Goal: Task Accomplishment & Management: Use online tool/utility

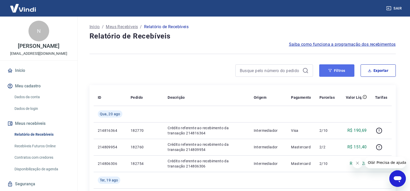
click at [328, 72] on button "Filtros" at bounding box center [336, 70] width 35 height 12
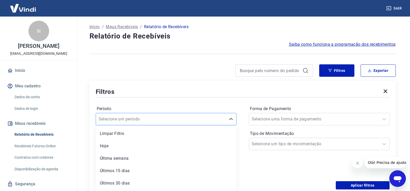
click at [152, 123] on div "option Limpar Filtro focused, 1 of 7. 7 results available. Use Up and Down to c…" at bounding box center [166, 119] width 141 height 12
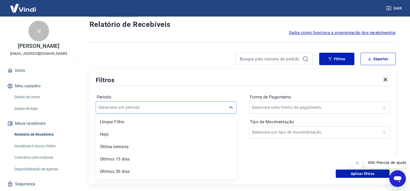
scroll to position [12, 0]
click at [178, 72] on div "Filtros Período option Limpar Filtro focused, 1 of 7. 7 results available. Use …" at bounding box center [243, 126] width 306 height 115
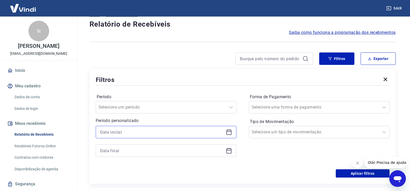
click at [159, 134] on input at bounding box center [162, 132] width 124 height 8
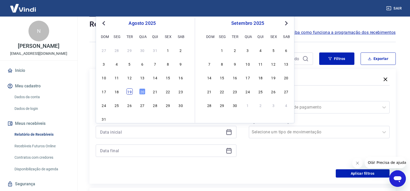
click at [131, 91] on div "19" at bounding box center [130, 92] width 6 height 6
type input "[DATE]"
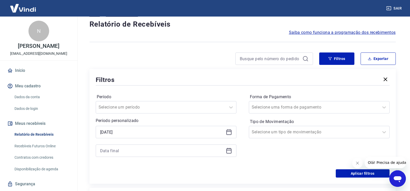
click at [226, 147] on div at bounding box center [166, 151] width 141 height 12
click at [232, 154] on div at bounding box center [166, 151] width 141 height 12
click at [228, 150] on icon at bounding box center [229, 151] width 6 height 6
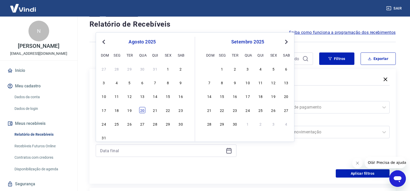
click at [141, 111] on div "20" at bounding box center [142, 110] width 6 height 6
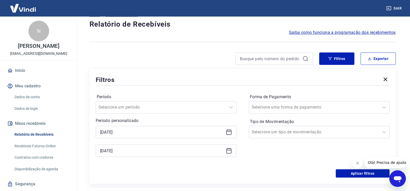
type input "[DATE]"
click at [282, 105] on input "Forma de Pagamento" at bounding box center [278, 107] width 52 height 6
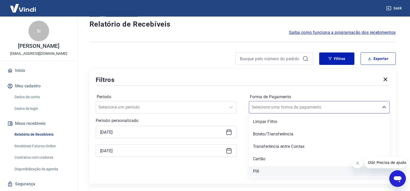
click at [260, 170] on div "PIX" at bounding box center [319, 171] width 141 height 10
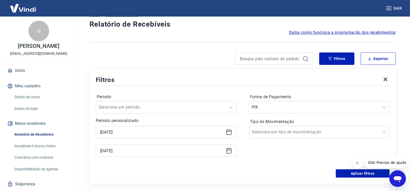
scroll to position [64, 0]
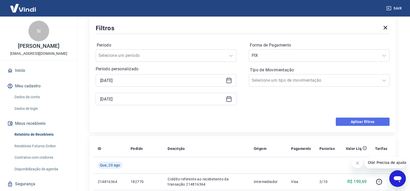
click at [366, 122] on button "Aplicar filtros" at bounding box center [363, 122] width 54 height 8
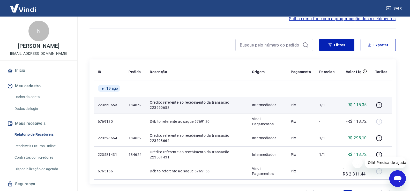
scroll to position [26, 0]
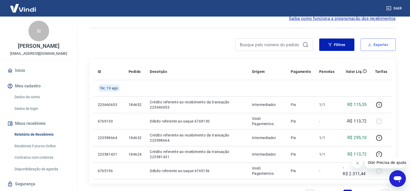
click at [368, 48] on button "Exportar" at bounding box center [378, 45] width 35 height 12
type input "[DATE]"
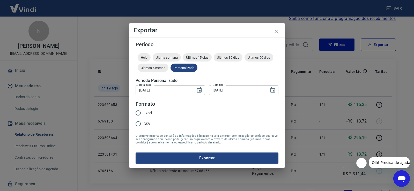
click at [148, 124] on span "CSV" at bounding box center [147, 123] width 7 height 5
click at [144, 124] on input "CSV" at bounding box center [138, 124] width 11 height 11
radio input "true"
click at [181, 163] on button "Exportar" at bounding box center [207, 158] width 143 height 11
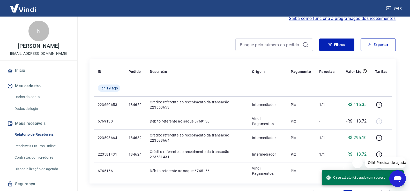
click at [372, 28] on hr at bounding box center [243, 28] width 306 height 0
